Goal: Navigation & Orientation: Find specific page/section

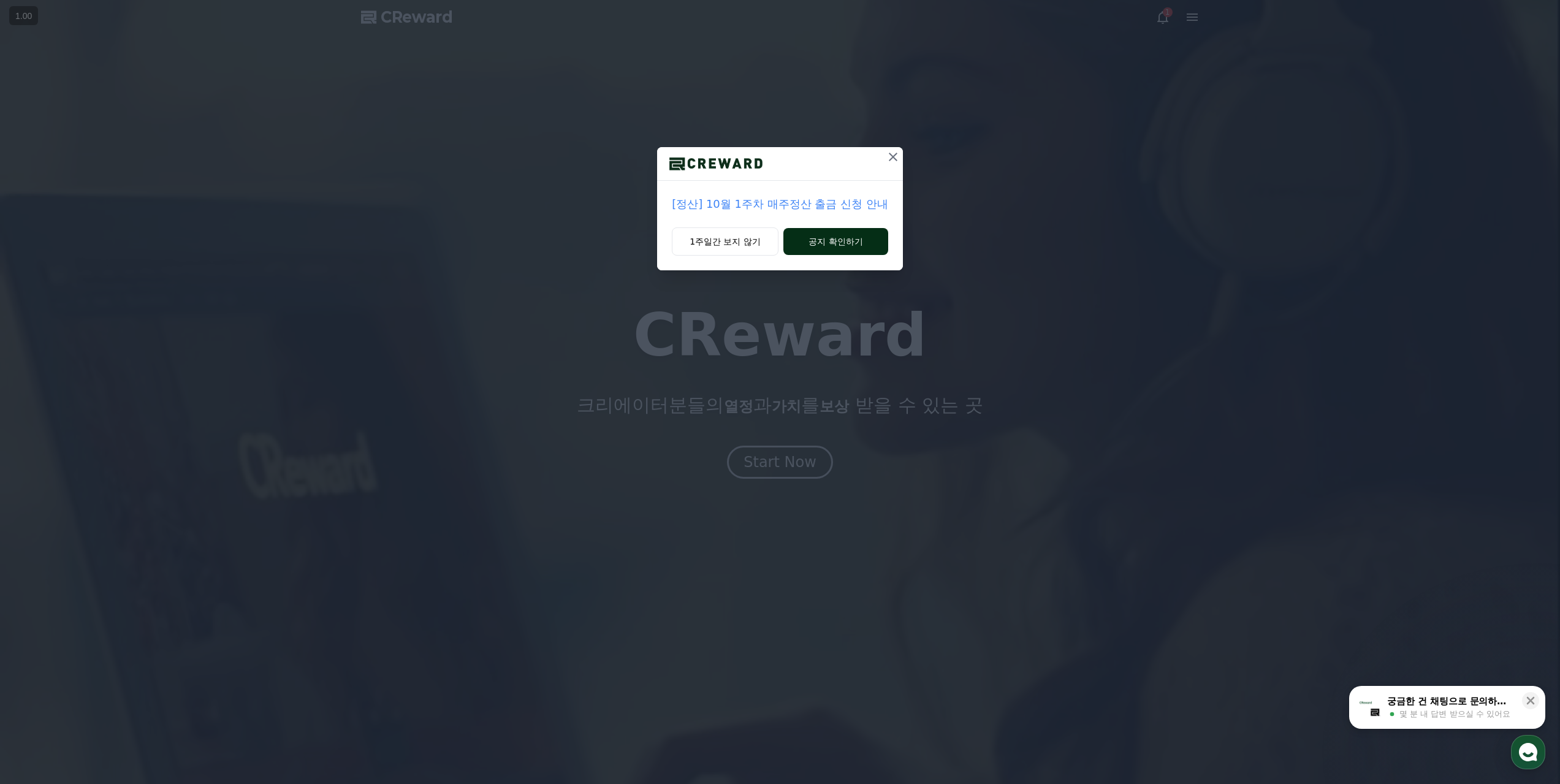
click at [832, 246] on button "공지 확인하기" at bounding box center [835, 241] width 105 height 27
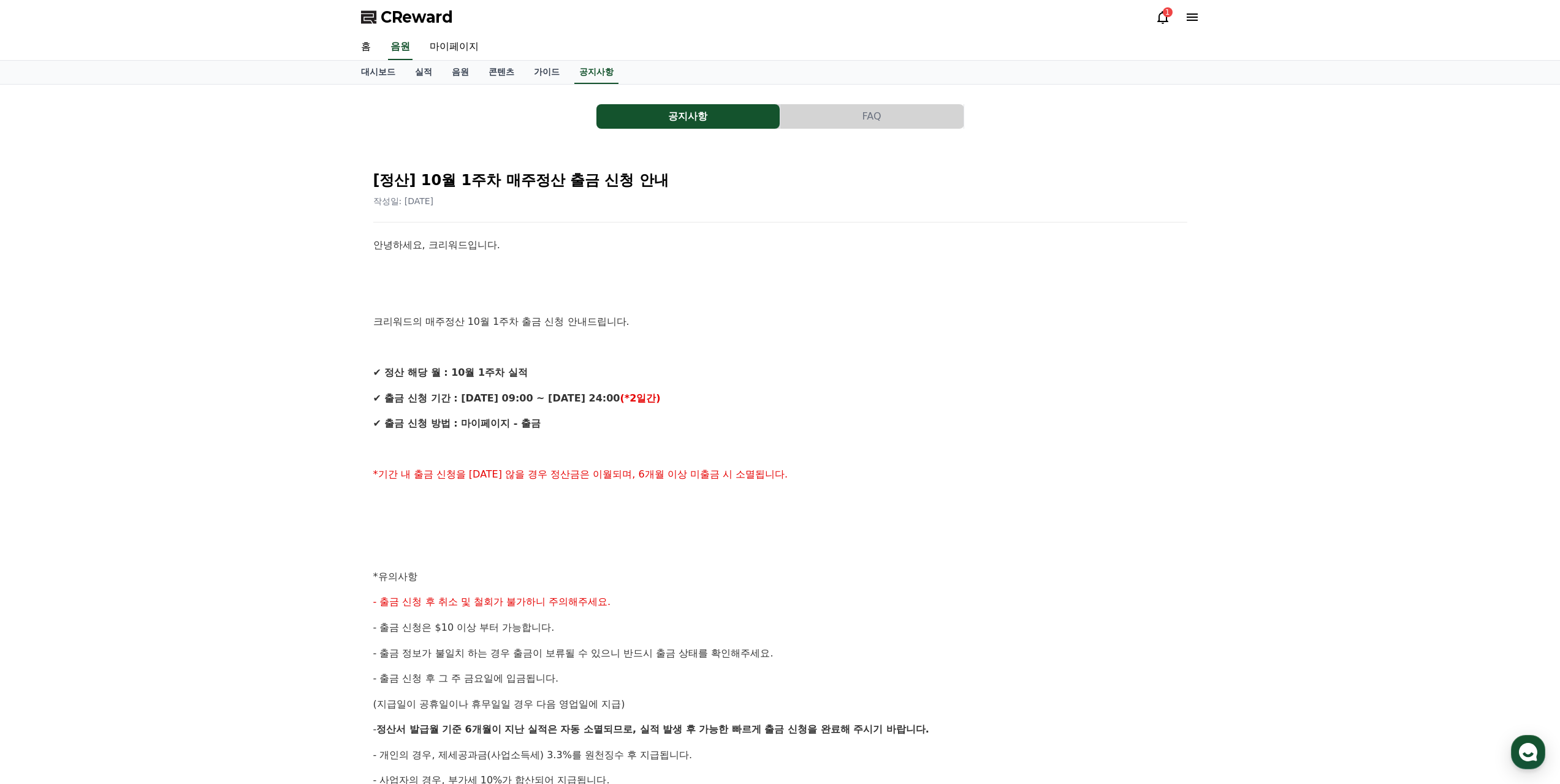
drag, startPoint x: 419, startPoint y: 245, endPoint x: 411, endPoint y: 280, distance: 35.9
click at [431, 245] on p "안녕하세요, 크리워드입니다." at bounding box center [780, 245] width 814 height 16
drag, startPoint x: 411, startPoint y: 283, endPoint x: 431, endPoint y: 308, distance: 32.0
click at [425, 293] on div "안녕하세요, 크리워드입니다. 크리워드의 매주정산 10월 1주차 출금 신청 안내드립니다. ✔ 정산 해당 월 : 10월 1주차 실적 ✔ 출금 신청…" at bounding box center [780, 589] width 814 height 704
click at [435, 325] on p "크리워드의 매주정산 10월 1주차 출금 신청 안내드립니다." at bounding box center [780, 321] width 814 height 16
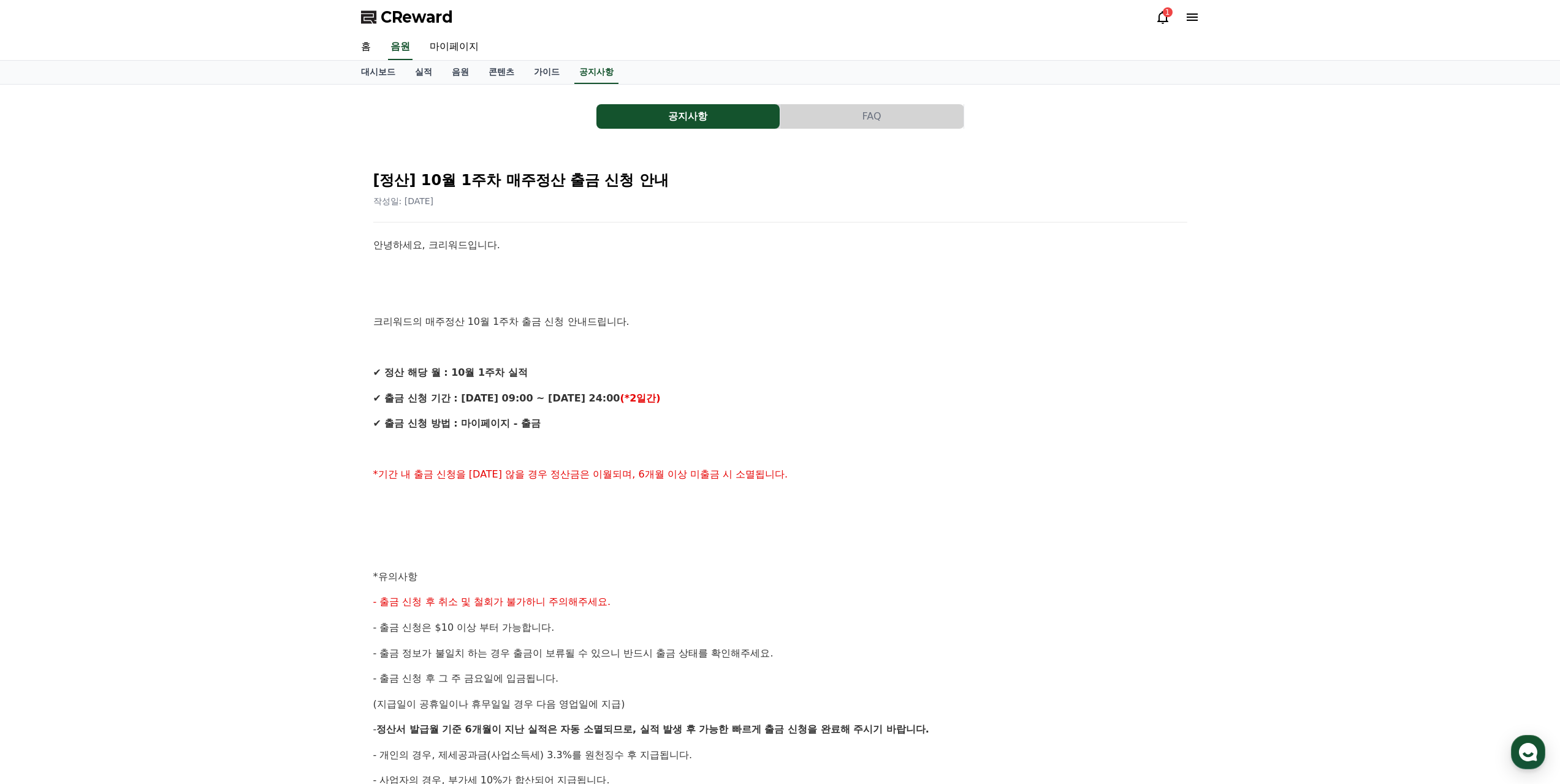
click at [1162, 20] on icon at bounding box center [1163, 17] width 15 height 15
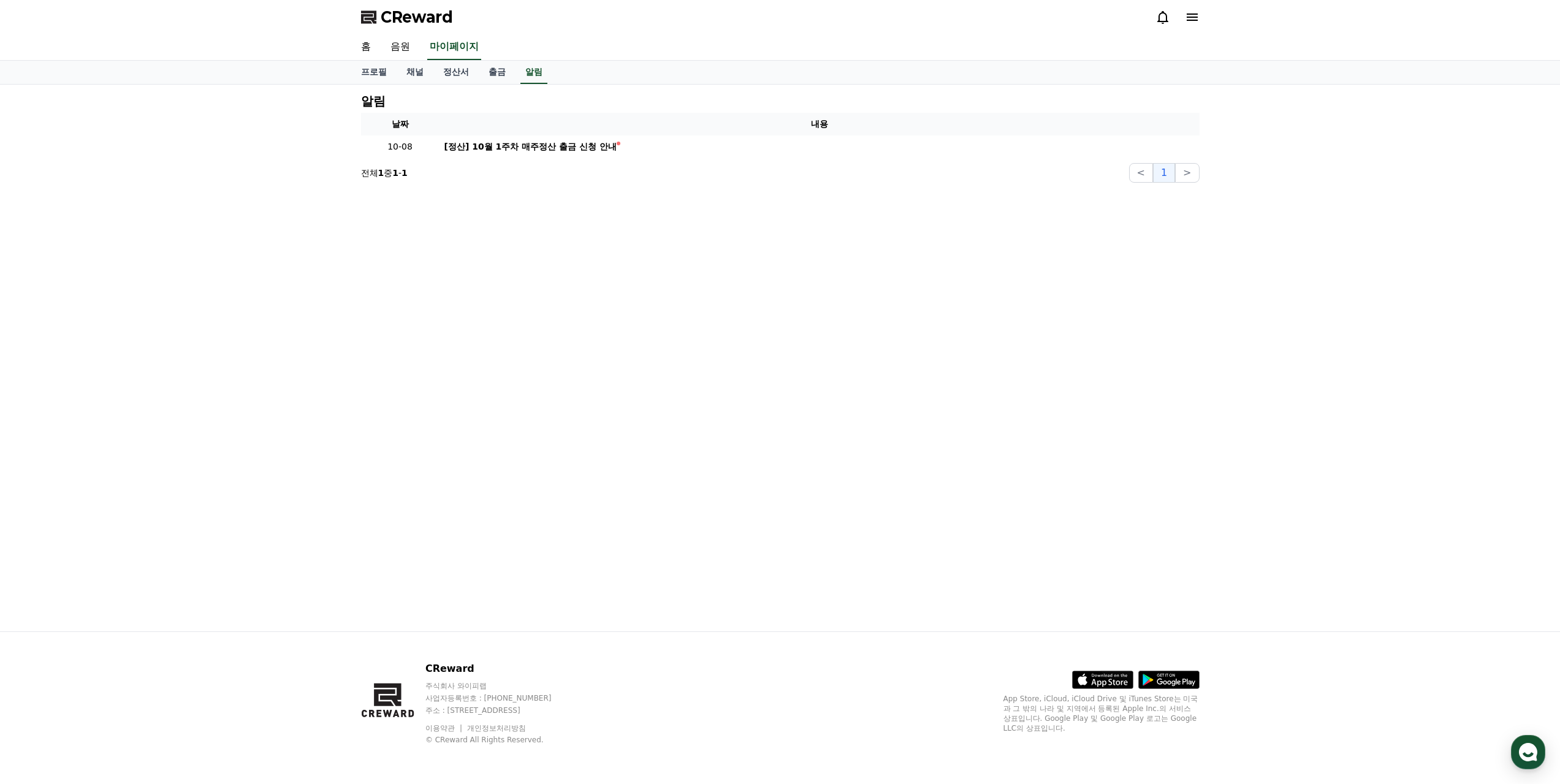
click at [443, 228] on div "알림 날짜 내용 10-08 [정산] 10월 1주차 매주정산 출금 신청 안내 전체 1 중 1 - 1 < 1 >" at bounding box center [780, 358] width 858 height 547
click at [408, 74] on link "채널" at bounding box center [414, 72] width 36 height 23
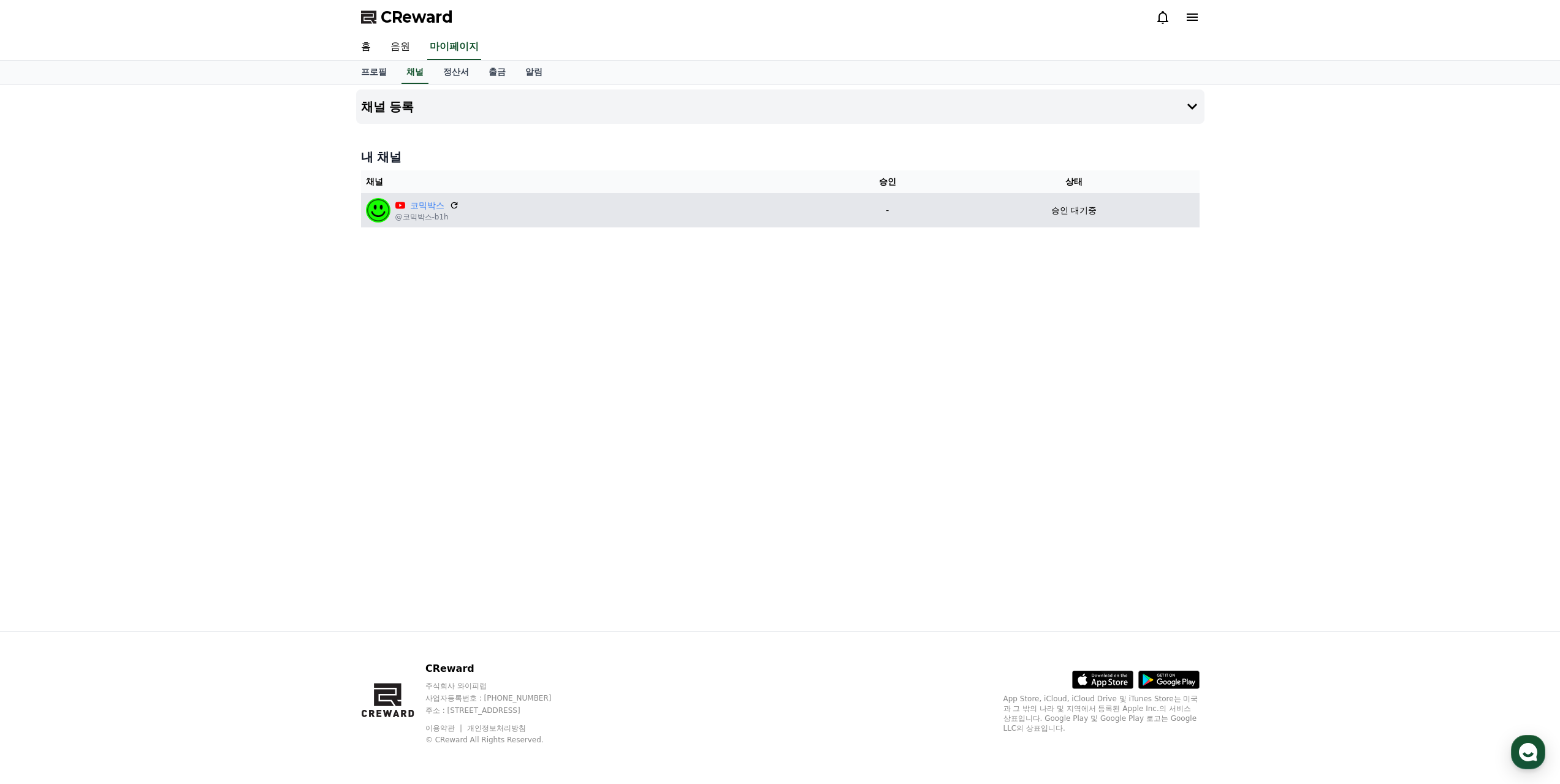
click at [556, 225] on td "코믹박스 @코믹박스-b1h" at bounding box center [594, 211] width 466 height 34
drag, startPoint x: 858, startPoint y: 204, endPoint x: 990, endPoint y: 221, distance: 133.1
click at [963, 220] on tr "코믹박스 @코믹박스-b1h - 승인 대기중" at bounding box center [780, 211] width 838 height 34
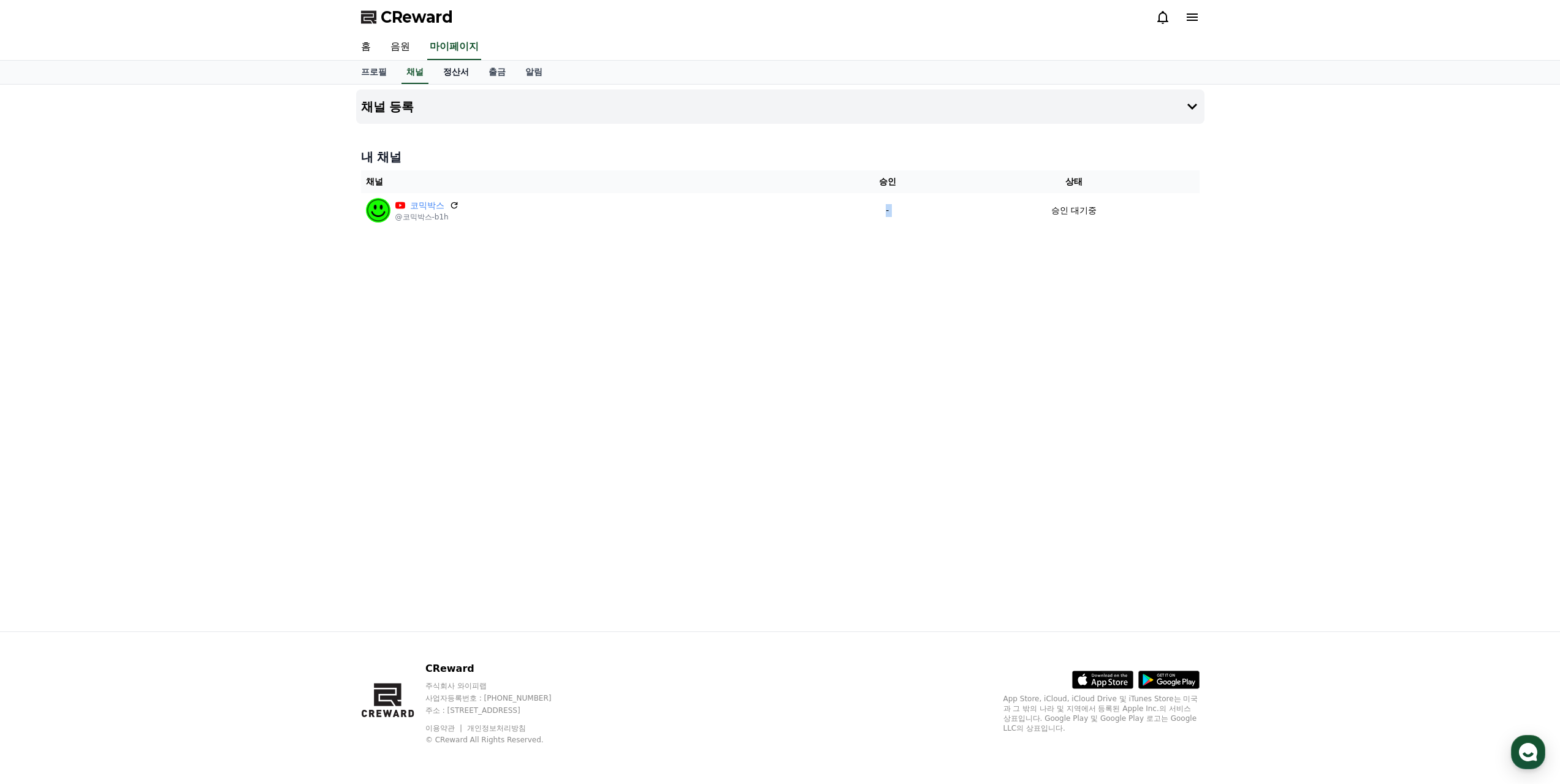
click at [463, 67] on link "정산서" at bounding box center [455, 72] width 45 height 23
click at [492, 71] on link "출금" at bounding box center [496, 72] width 36 height 23
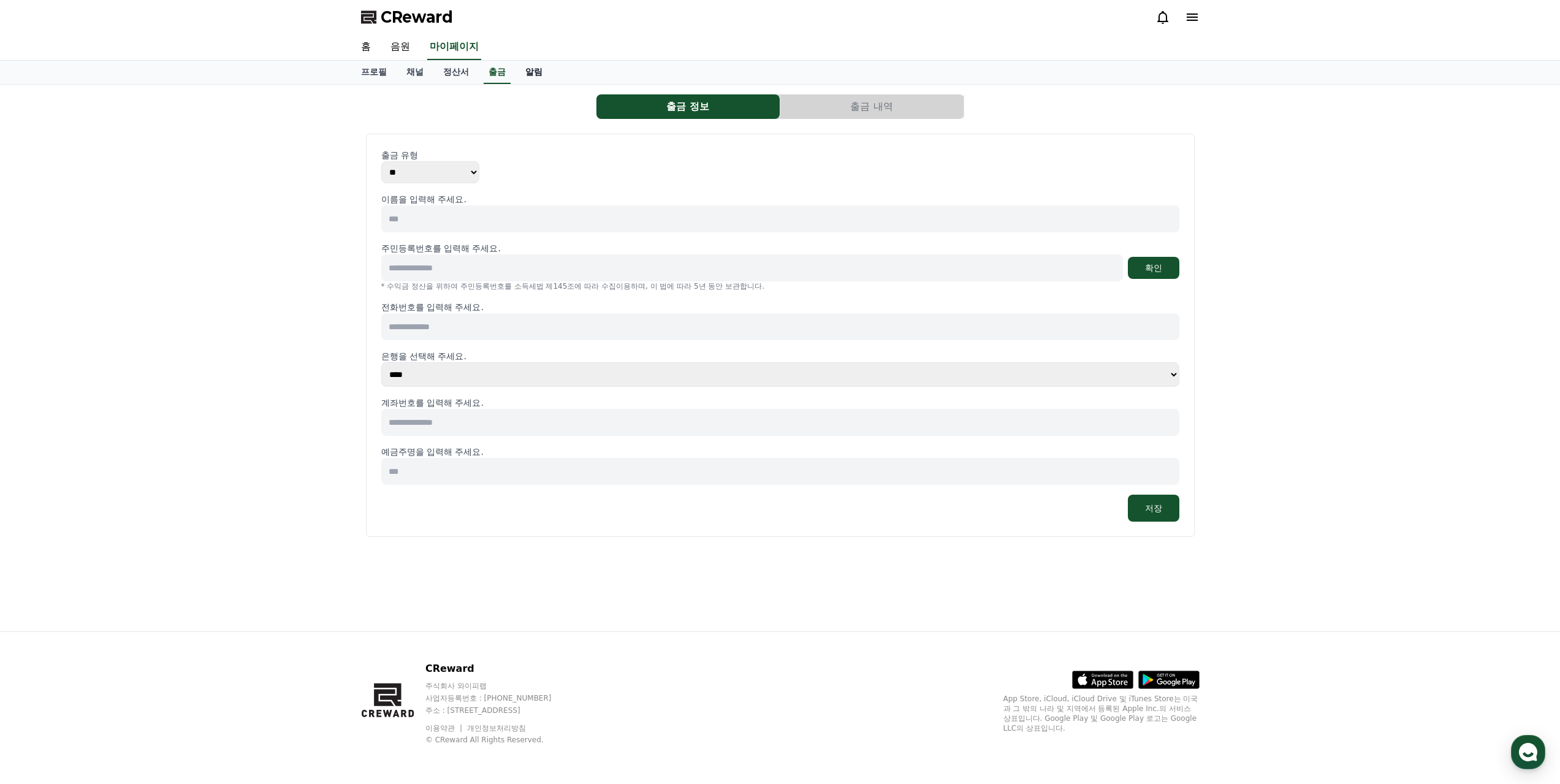
click at [516, 71] on link "알림" at bounding box center [533, 72] width 36 height 23
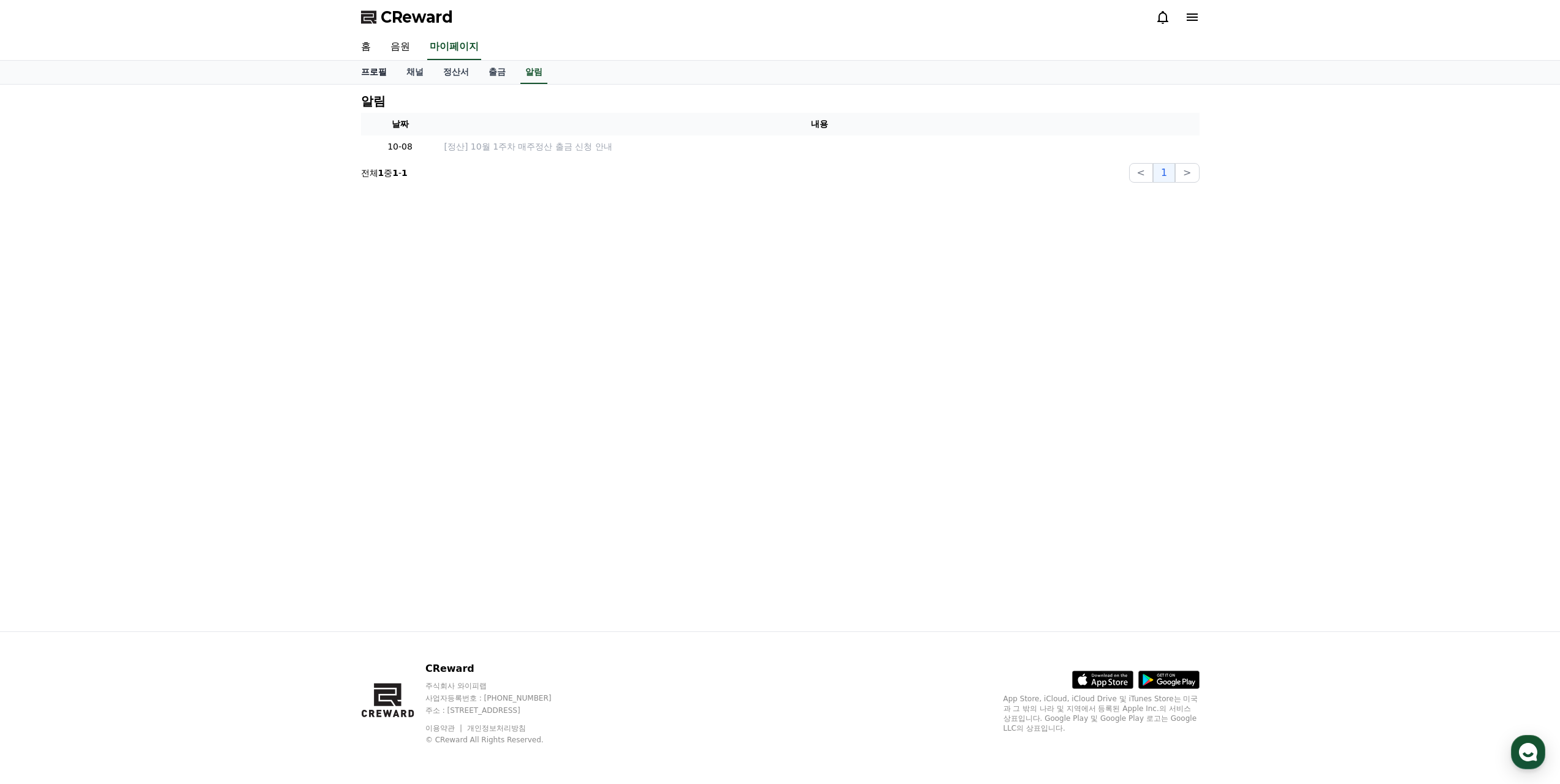
click at [380, 70] on link "프로필" at bounding box center [373, 72] width 45 height 23
select select "**********"
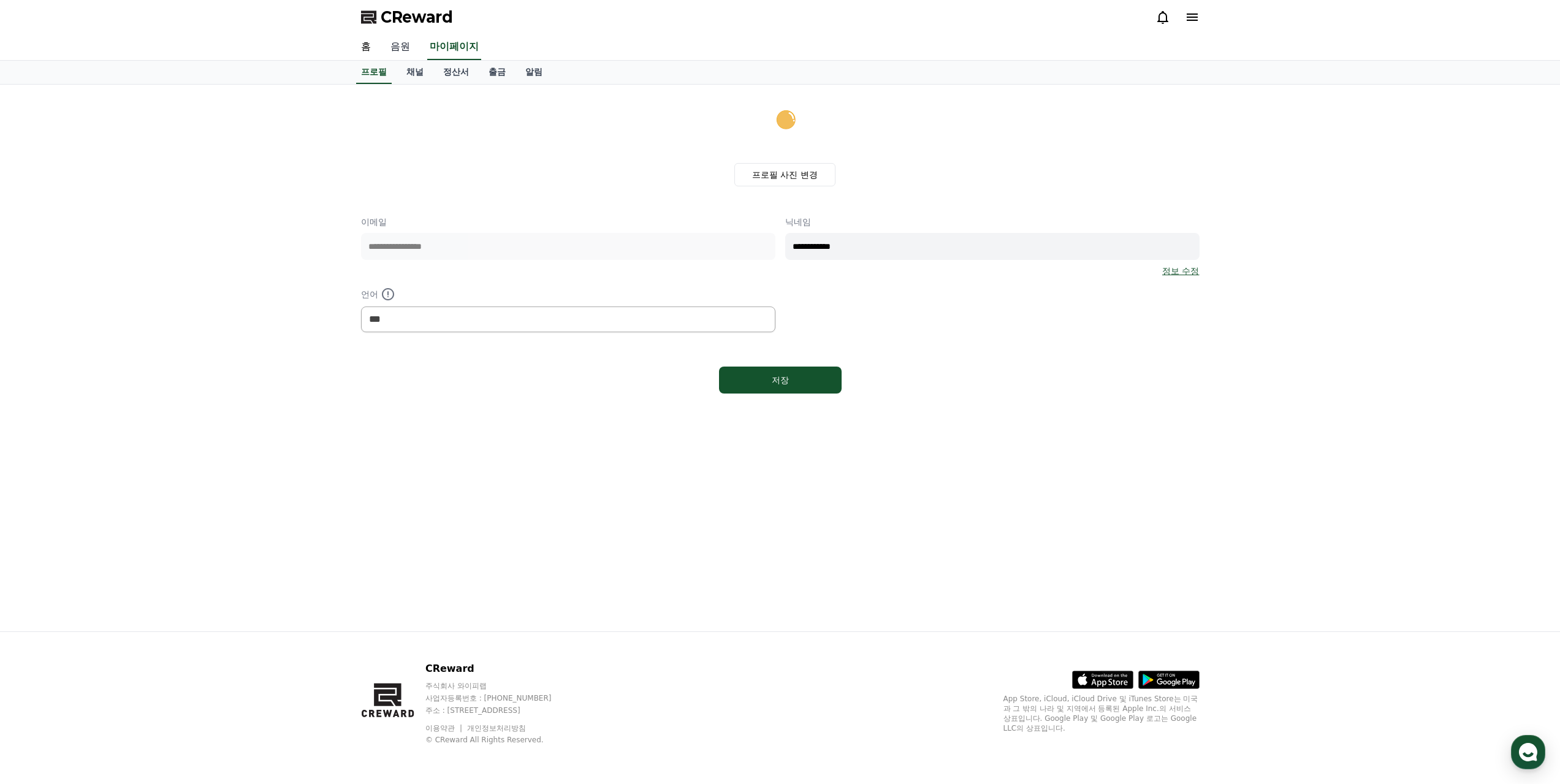
click at [399, 43] on link "음원" at bounding box center [400, 47] width 39 height 26
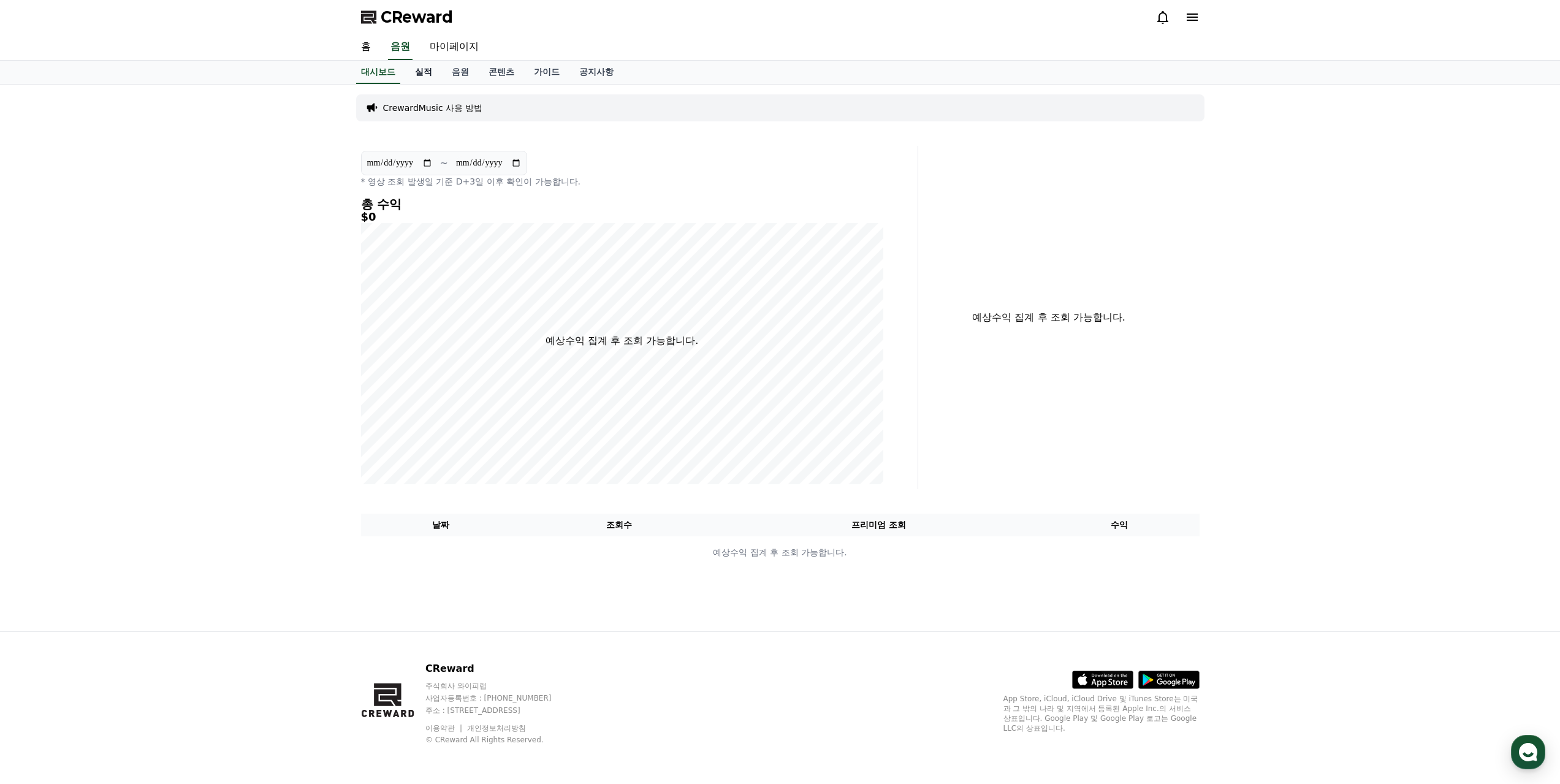
click at [430, 74] on link "실적" at bounding box center [423, 72] width 36 height 23
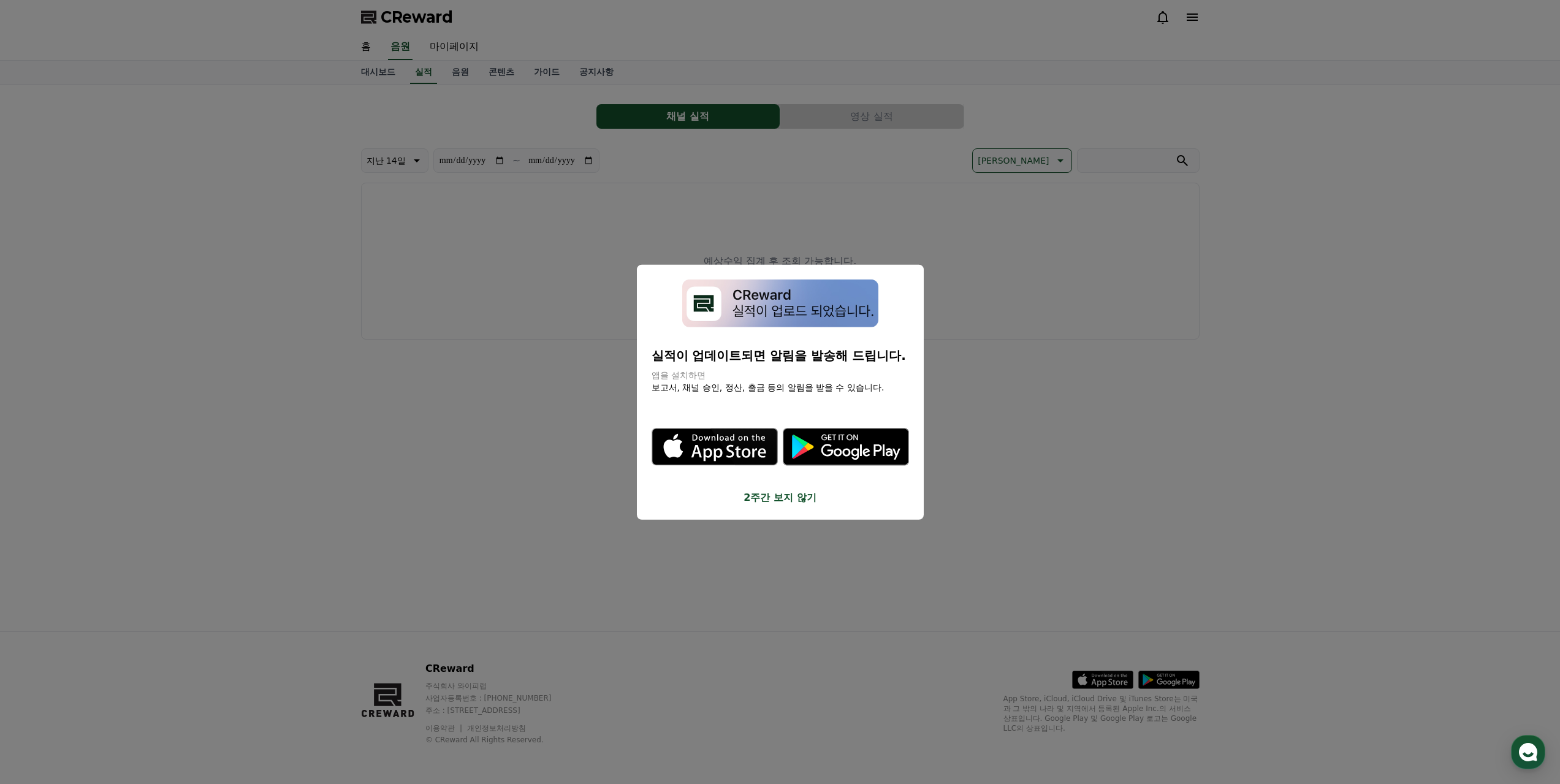
click at [452, 69] on button "close modal" at bounding box center [780, 392] width 1560 height 784
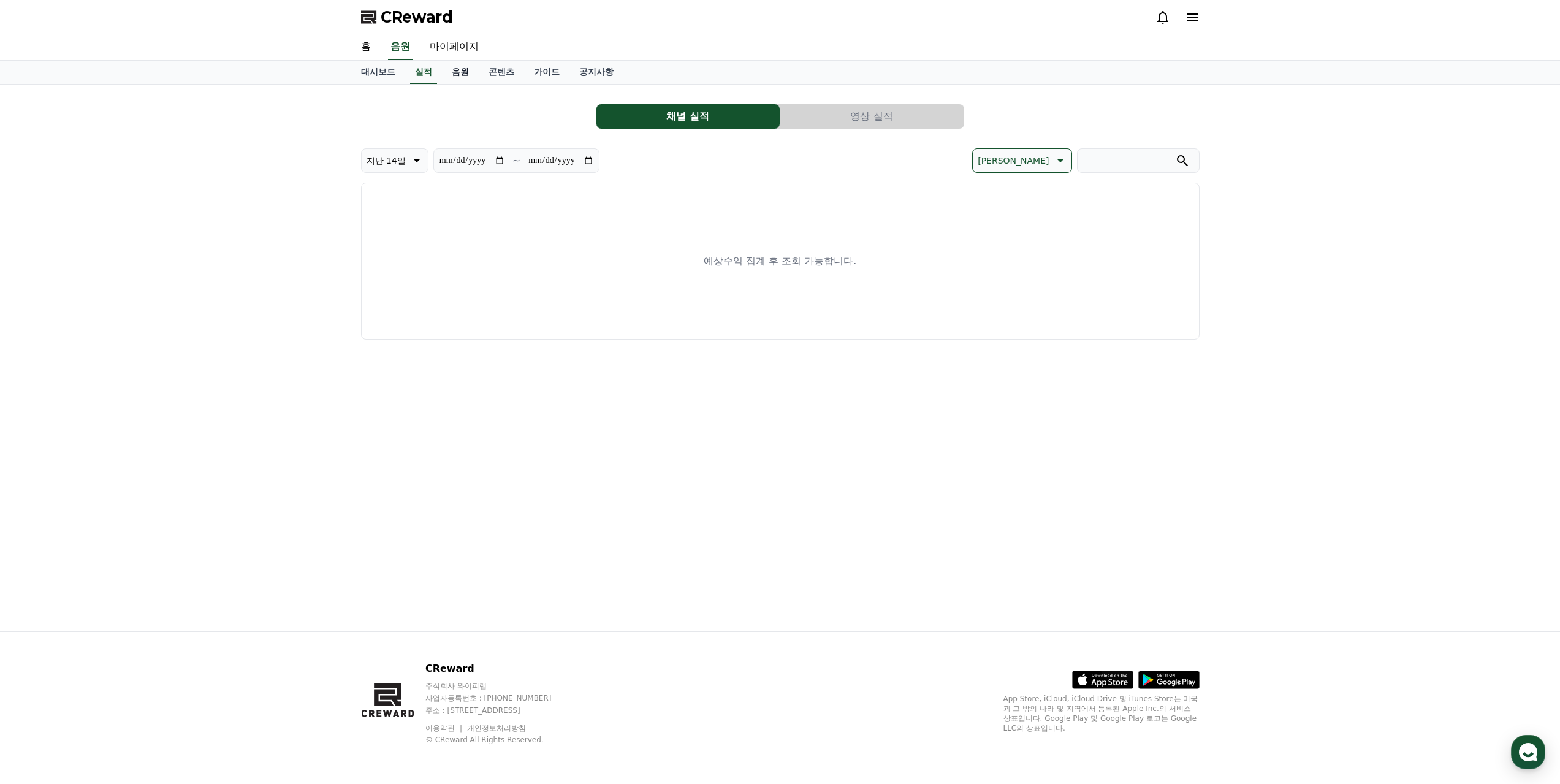
click at [463, 71] on link "음원" at bounding box center [460, 72] width 36 height 23
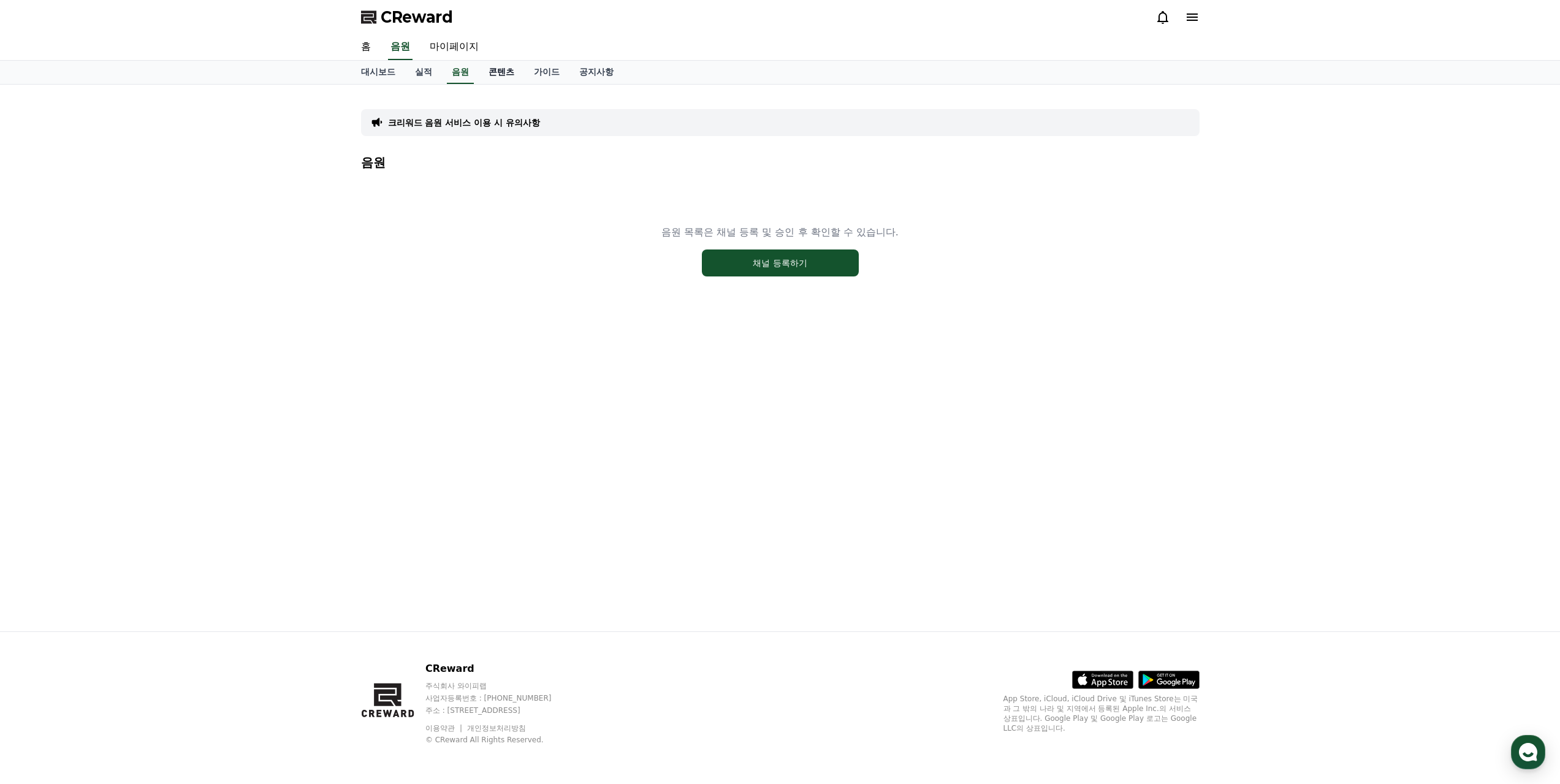
click at [495, 74] on link "콘텐츠" at bounding box center [501, 72] width 45 height 23
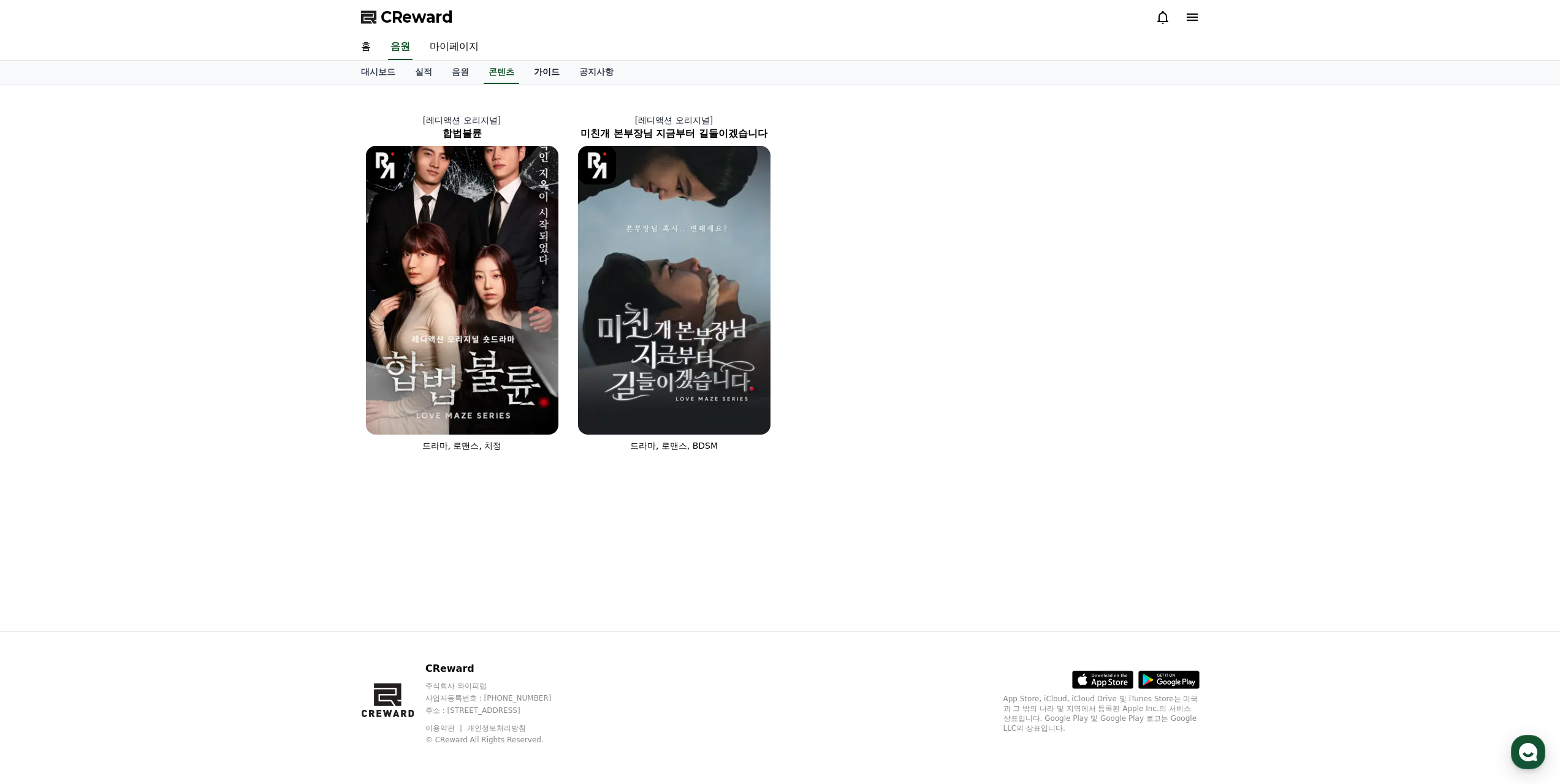
click at [531, 72] on link "가이드" at bounding box center [546, 72] width 45 height 23
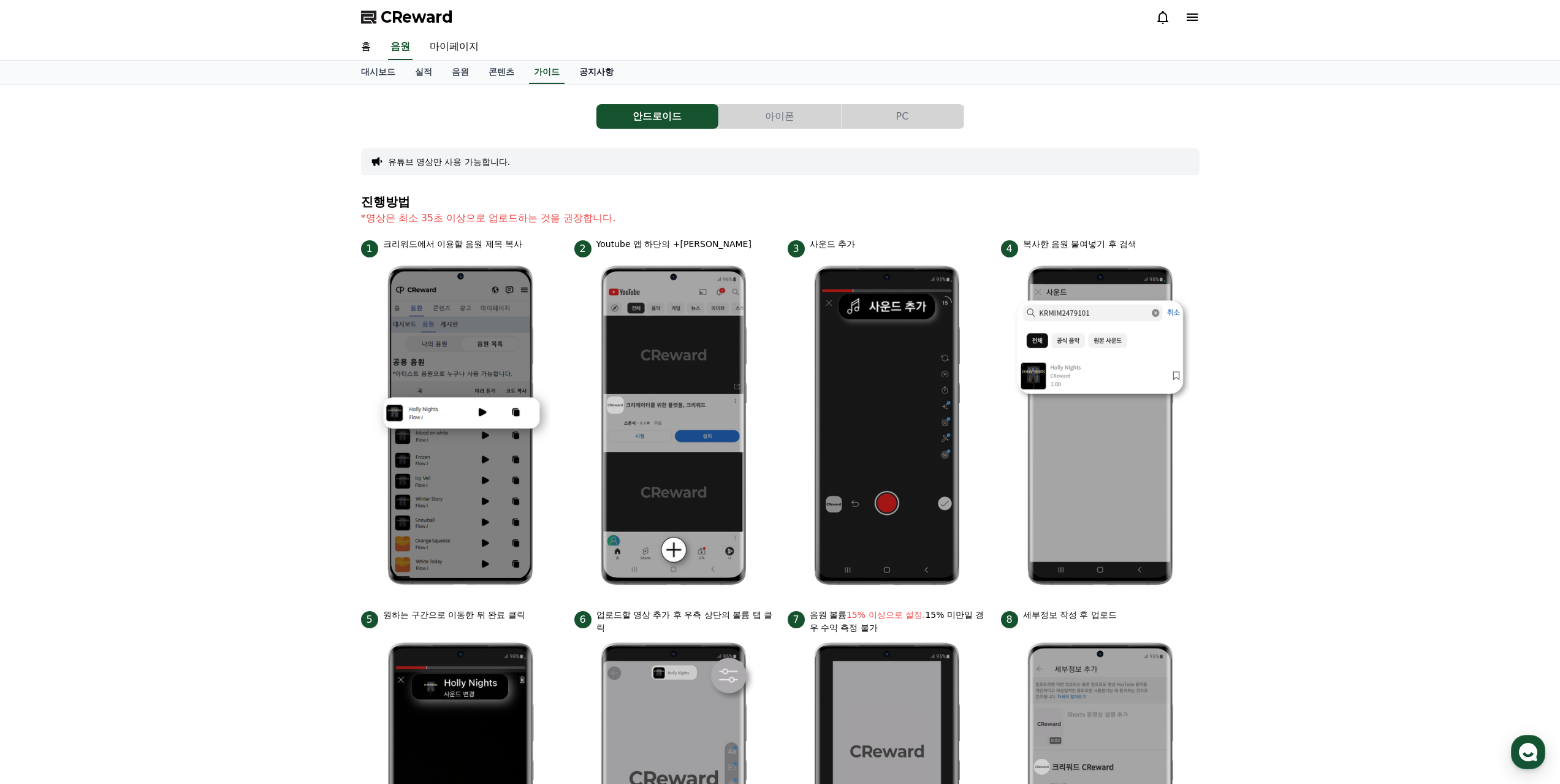
click at [591, 70] on link "공지사항" at bounding box center [596, 72] width 54 height 23
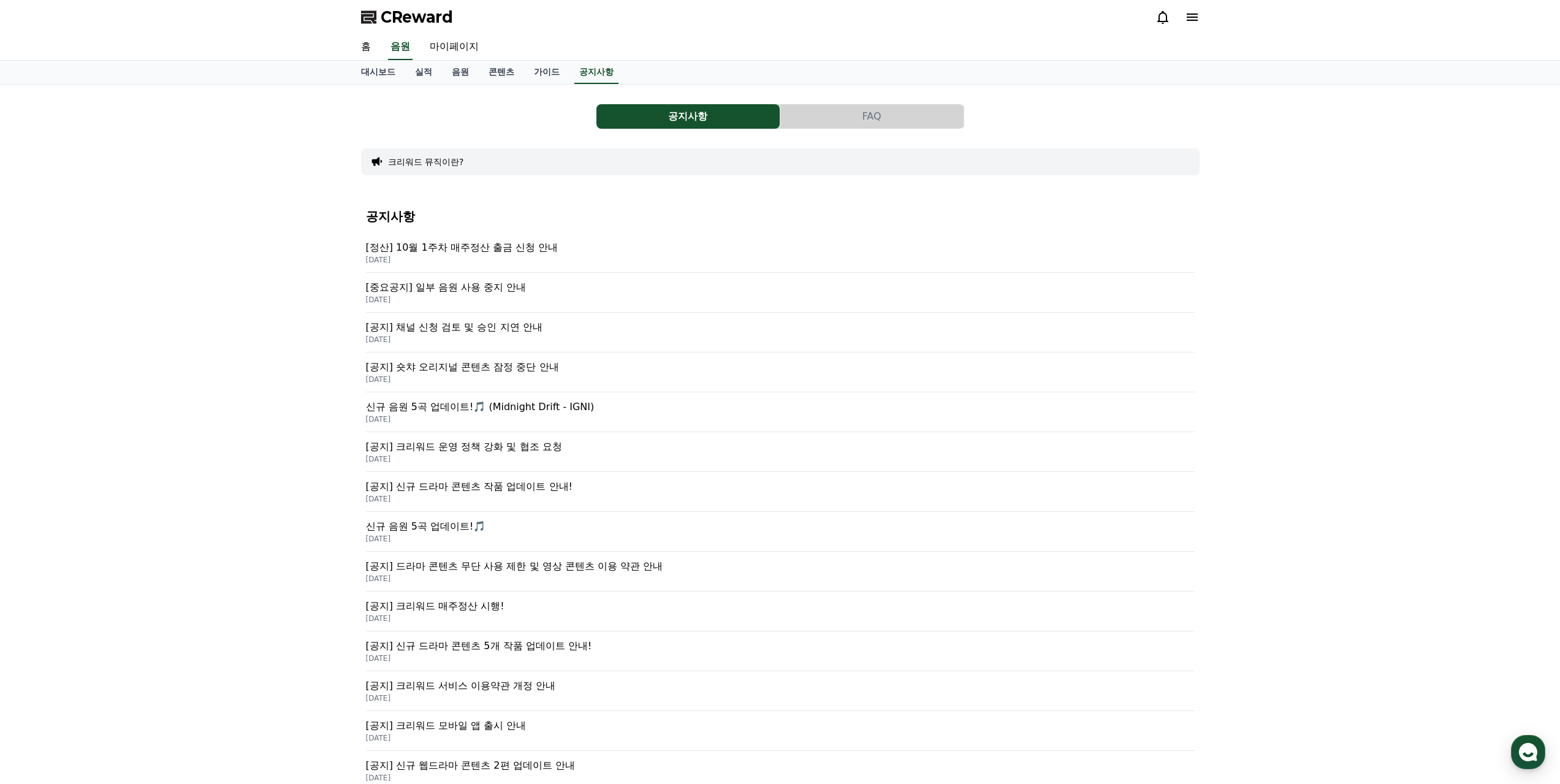
click at [423, 165] on button "크리워드 뮤직이란?" at bounding box center [426, 161] width 76 height 12
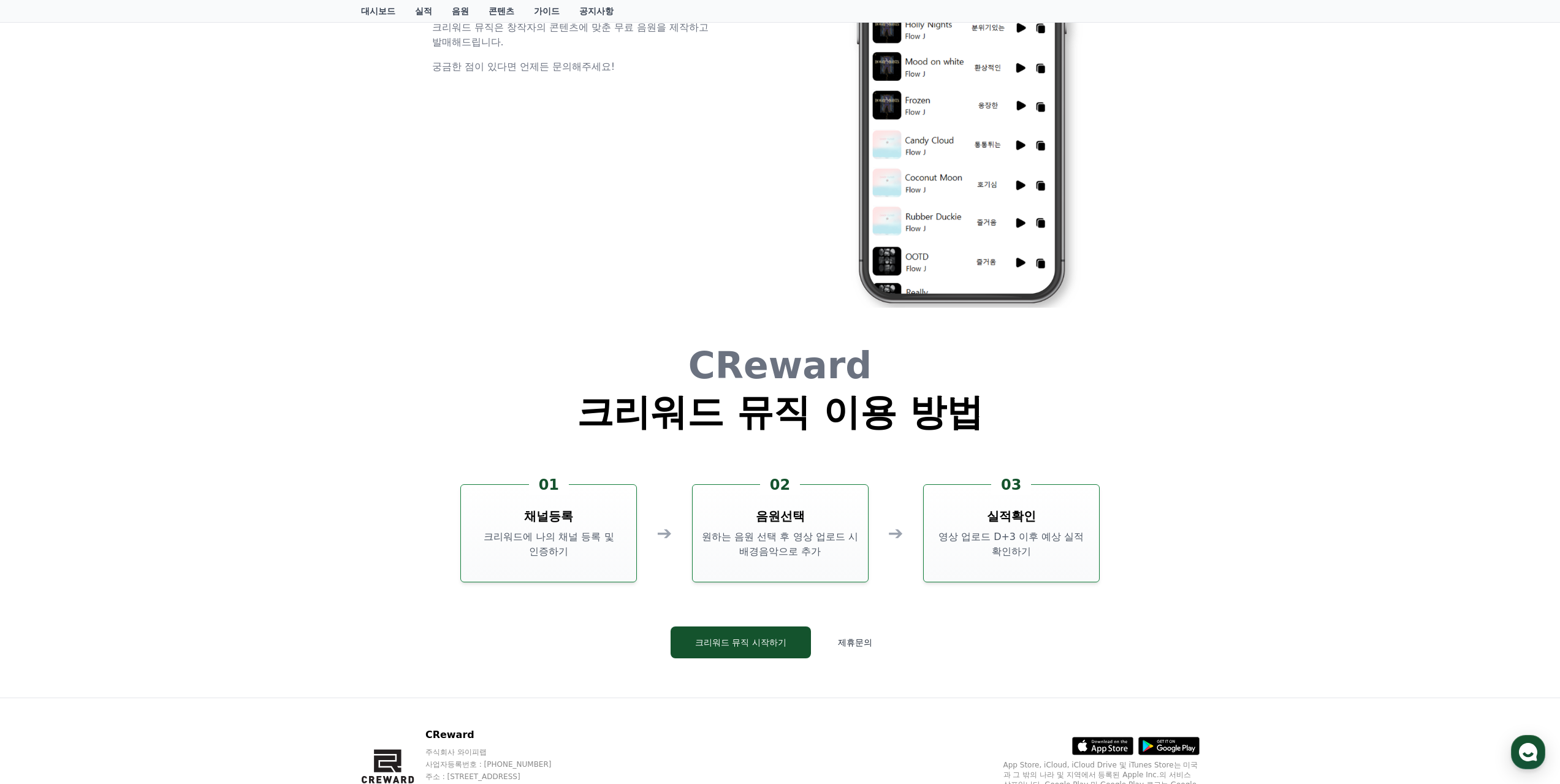
scroll to position [2574, 0]
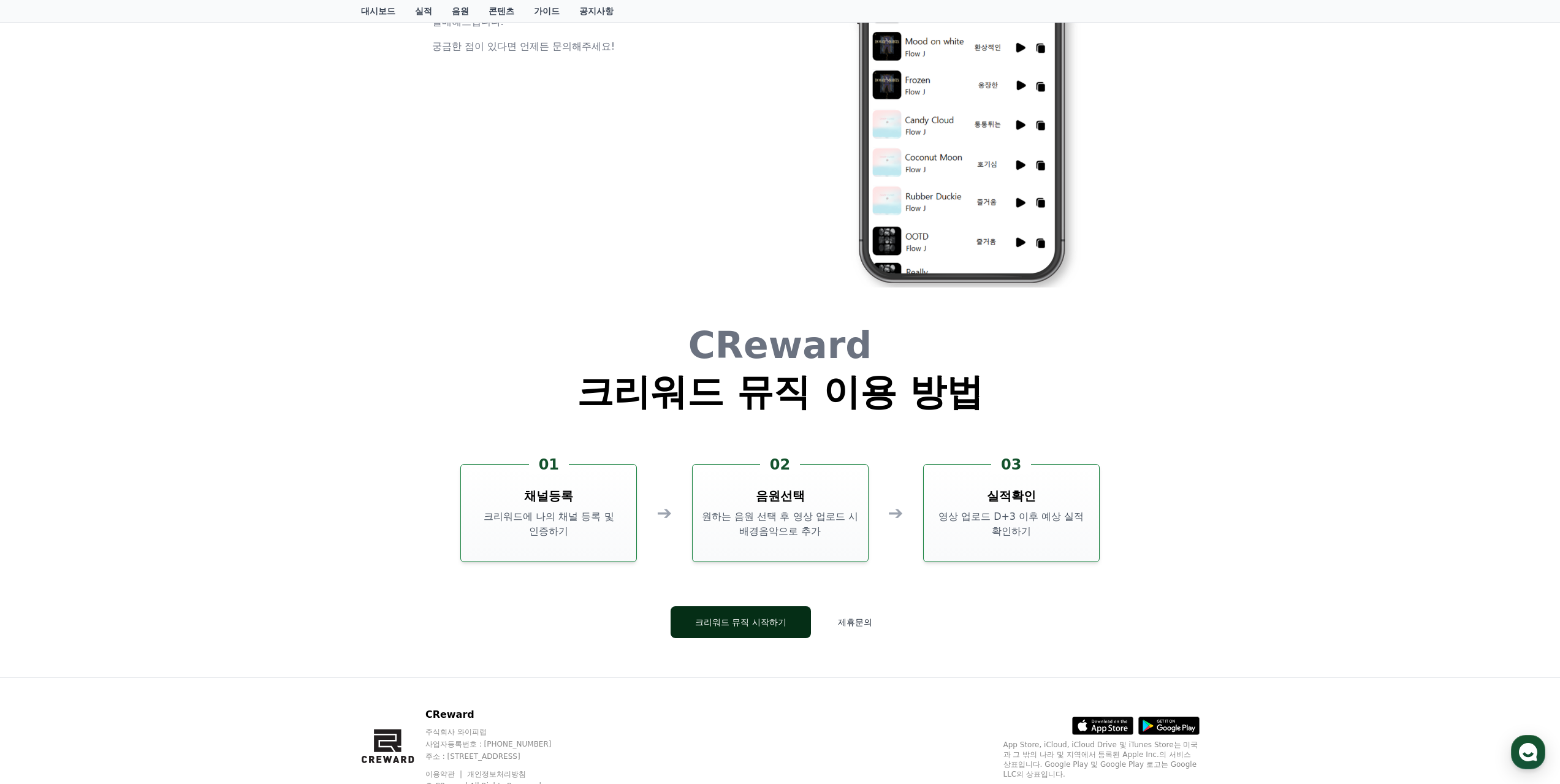
click at [745, 623] on button "크리워드 뮤직 시작하기" at bounding box center [740, 622] width 141 height 32
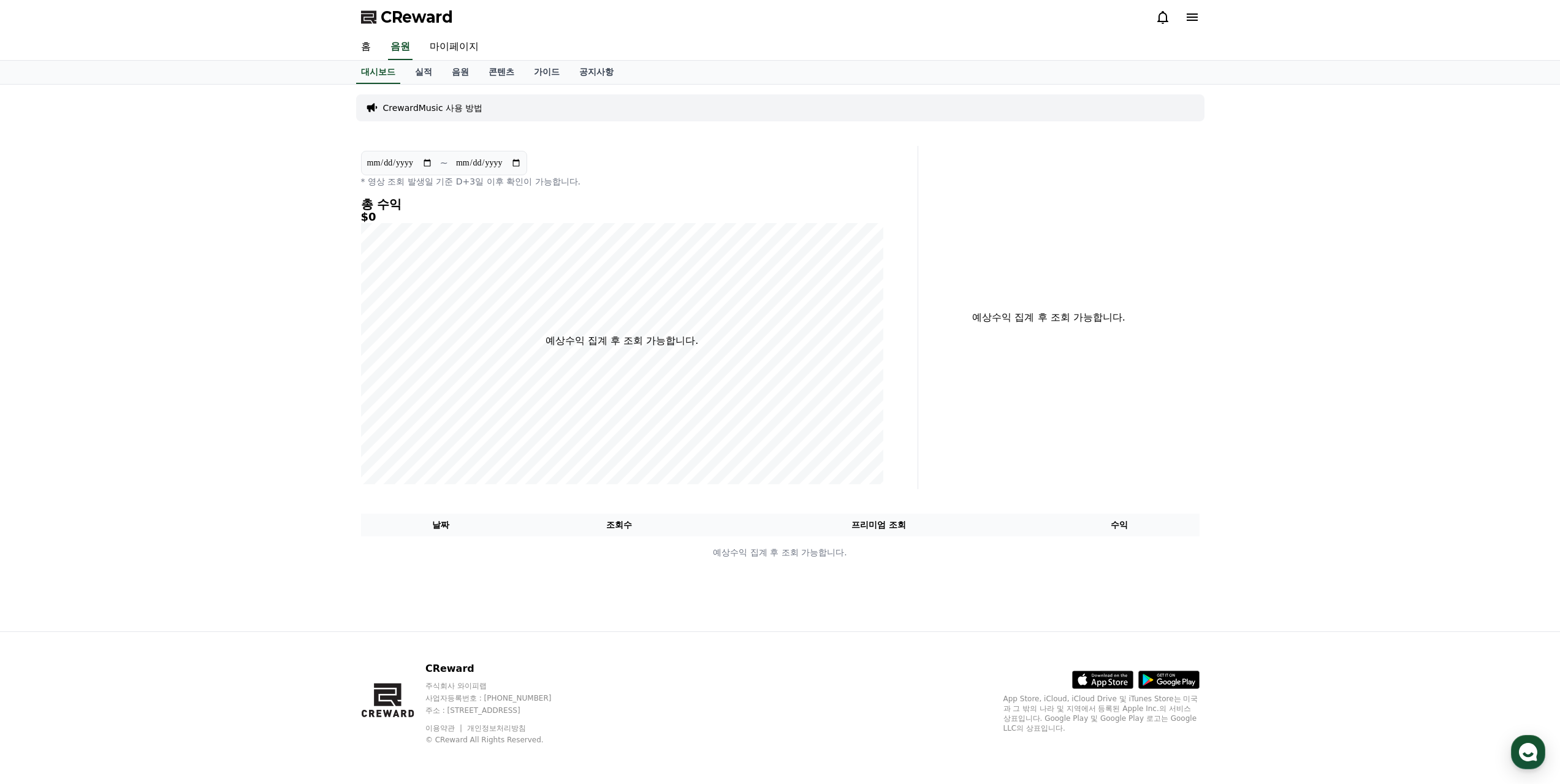
click at [388, 23] on span "CReward" at bounding box center [417, 17] width 72 height 19
